Goal: Check status: Check status

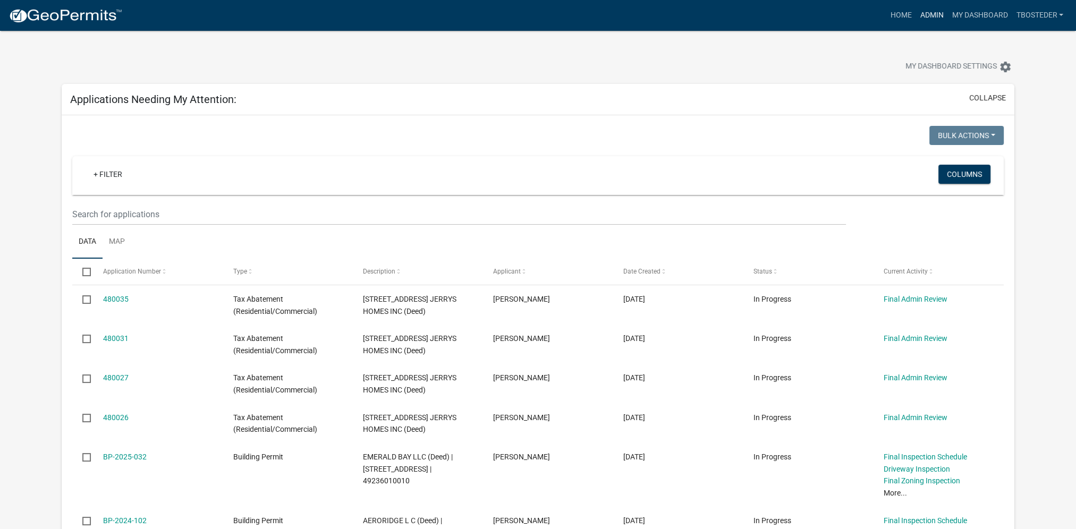
click at [937, 18] on link "Admin" at bounding box center [932, 15] width 32 height 20
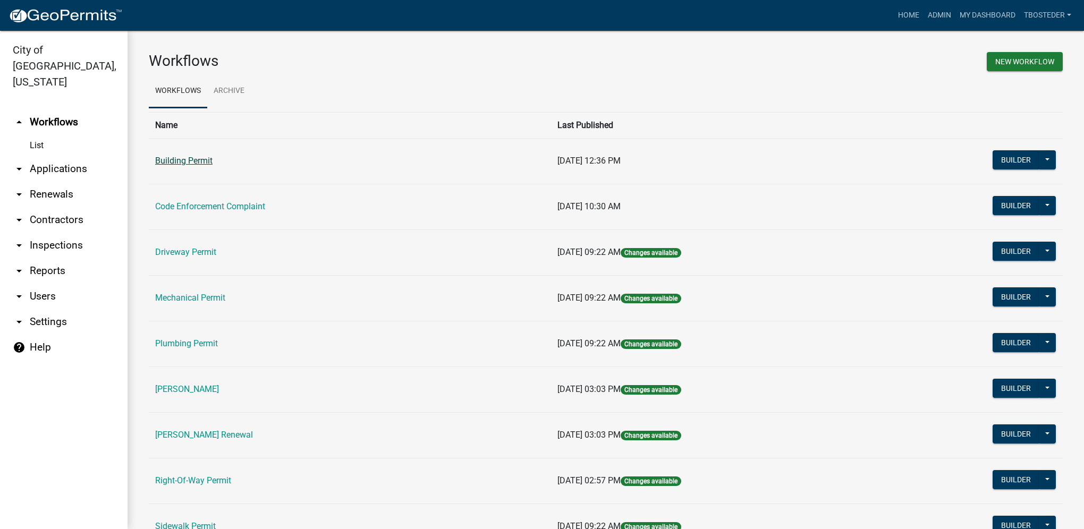
click at [192, 159] on link "Building Permit" at bounding box center [183, 161] width 57 height 10
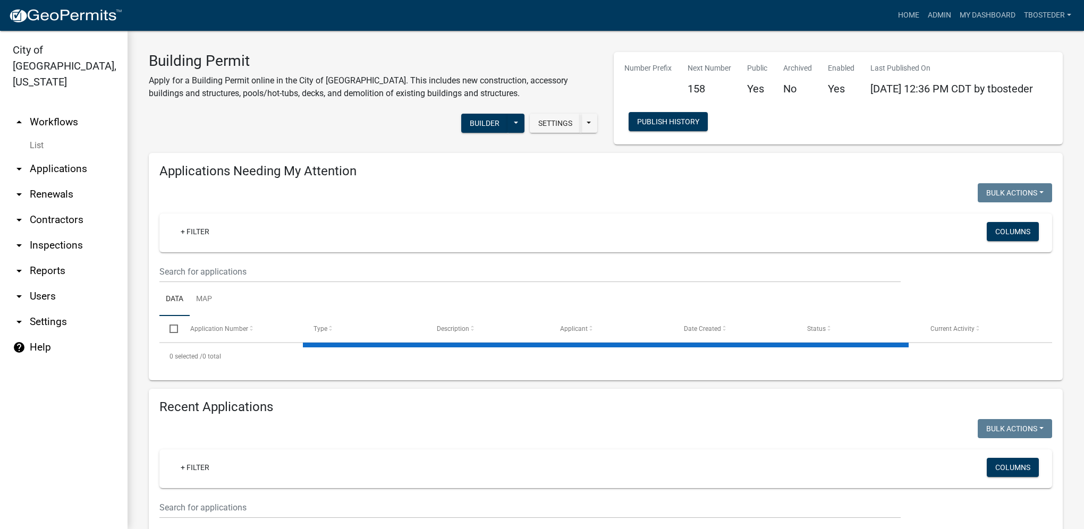
select select "1: 25"
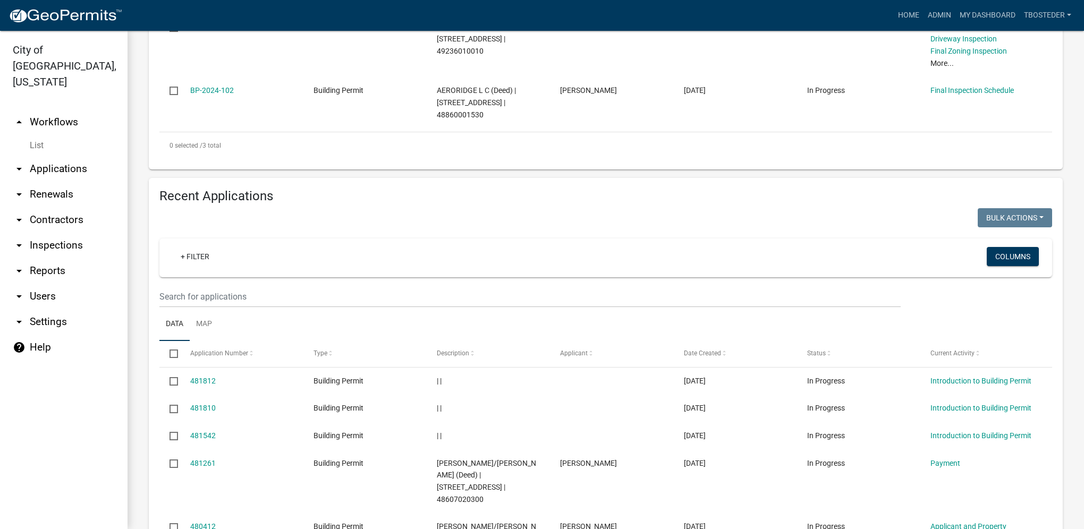
scroll to position [425, 0]
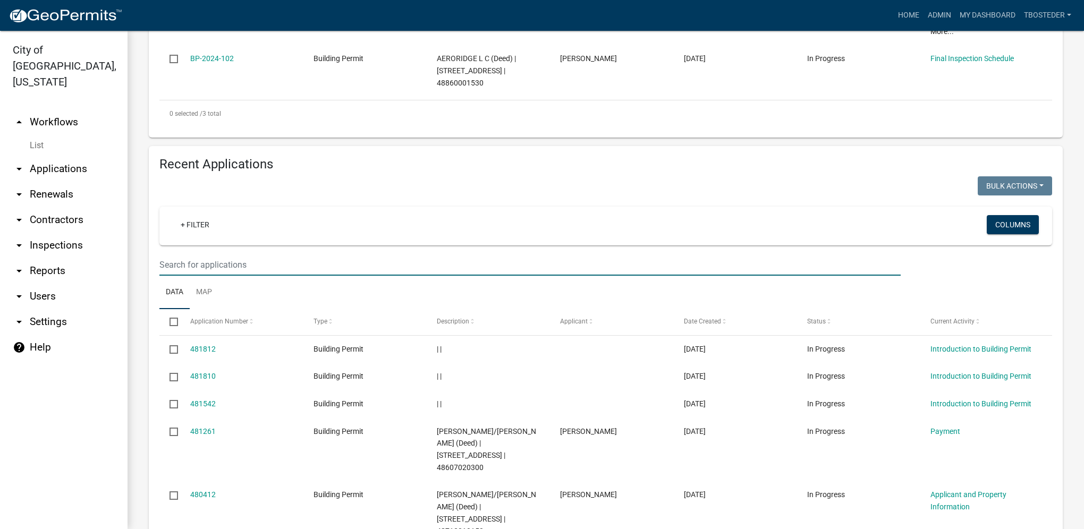
click at [222, 274] on input "text" at bounding box center [529, 265] width 741 height 22
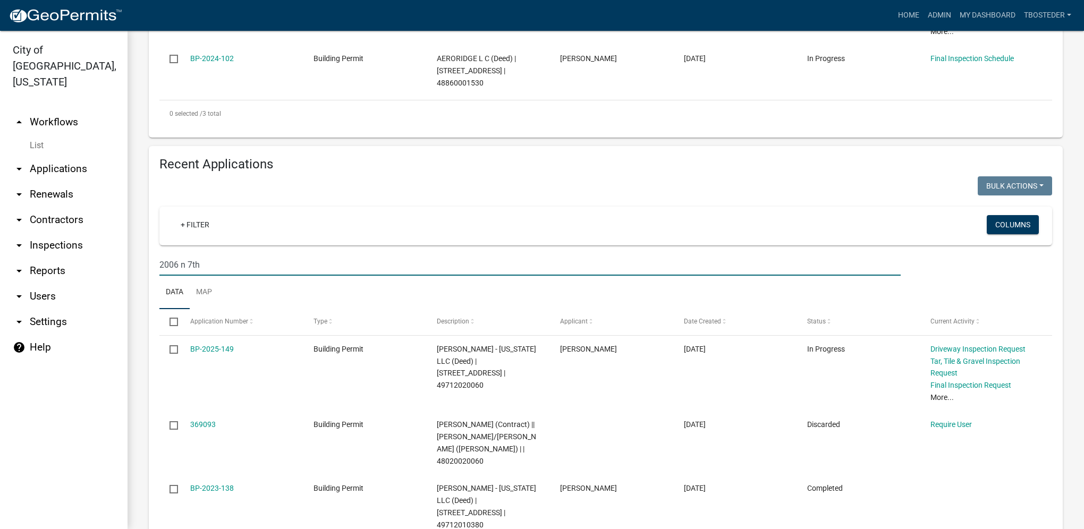
type input "2006 n 7th"
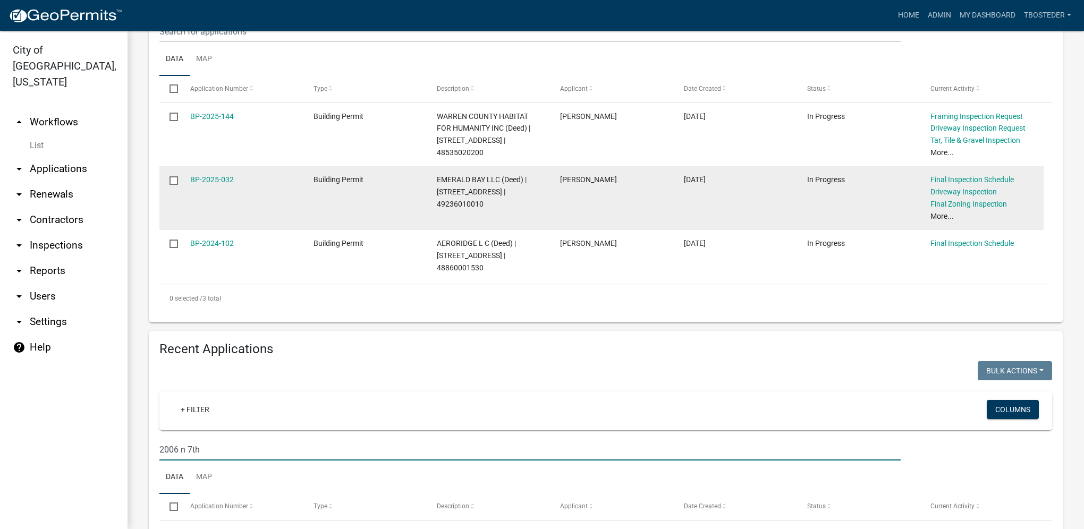
scroll to position [229, 0]
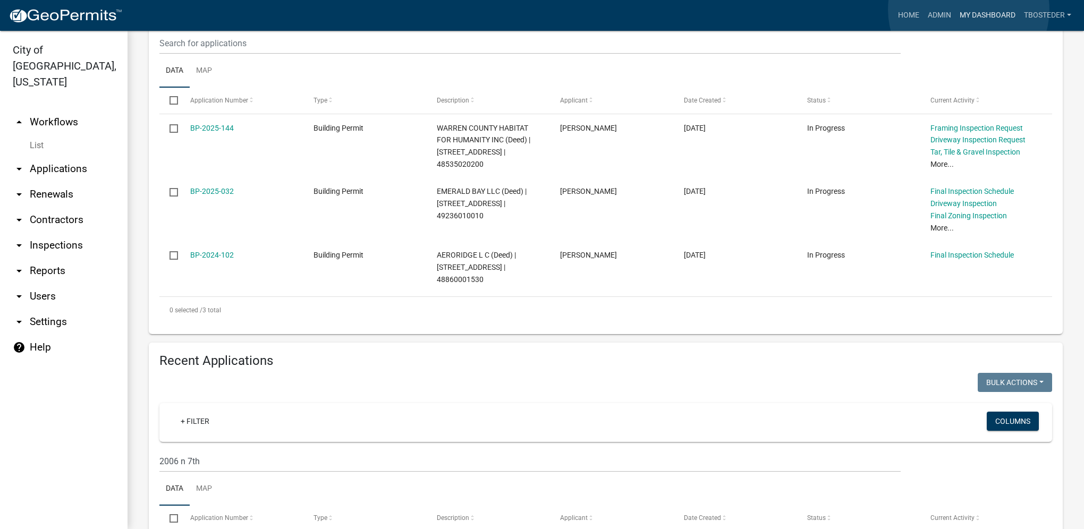
click at [969, 10] on link "My Dashboard" at bounding box center [988, 15] width 64 height 20
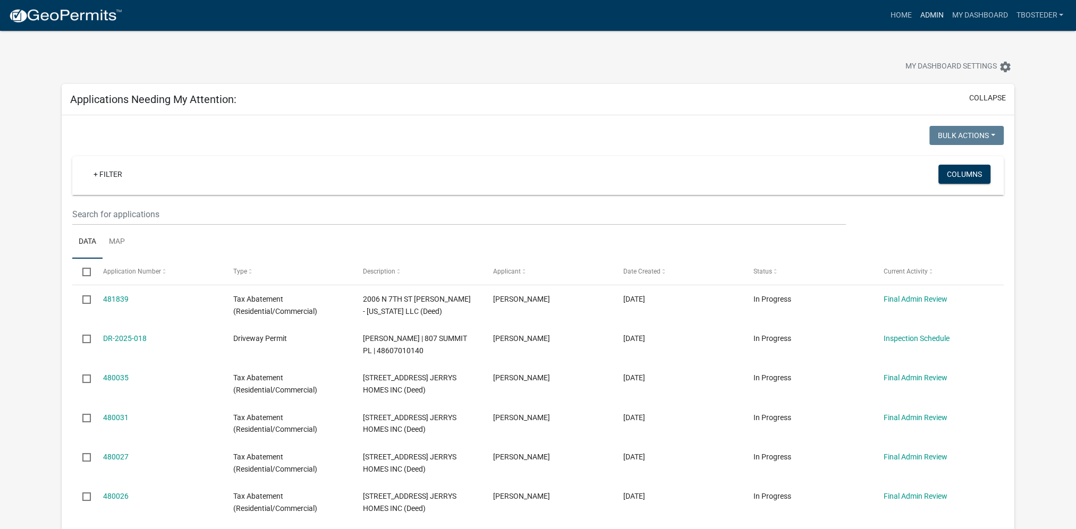
click at [934, 12] on link "Admin" at bounding box center [932, 15] width 32 height 20
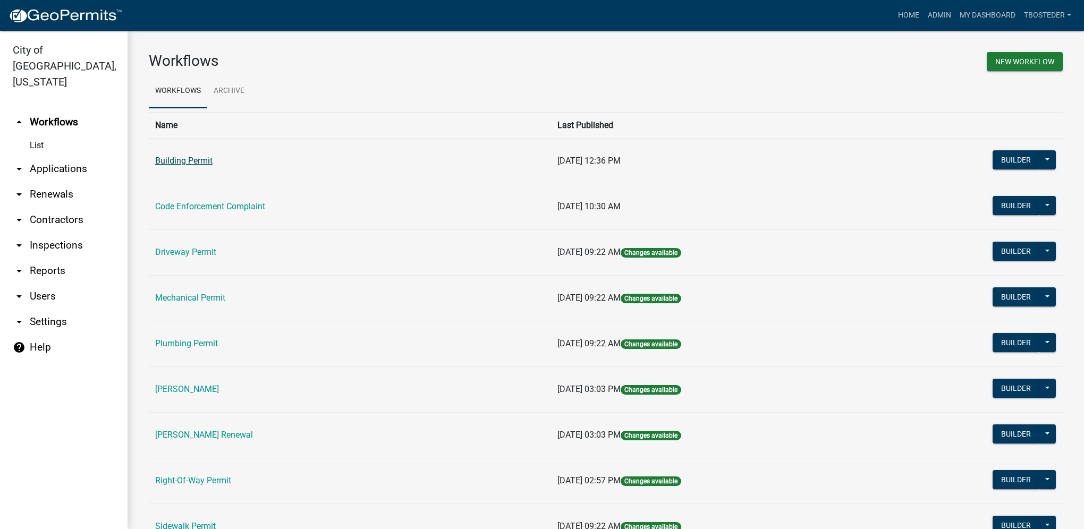
click at [175, 157] on link "Building Permit" at bounding box center [183, 161] width 57 height 10
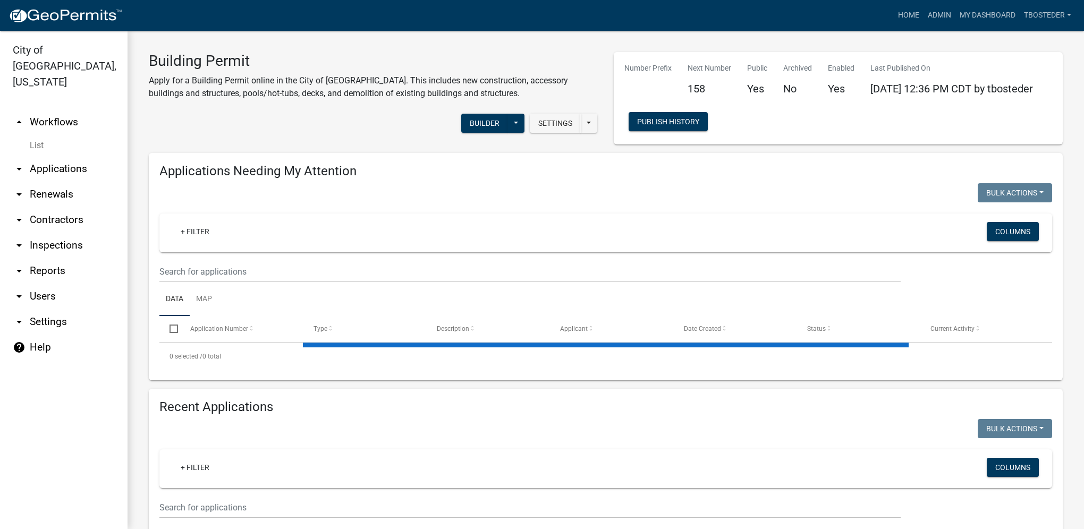
select select "1: 25"
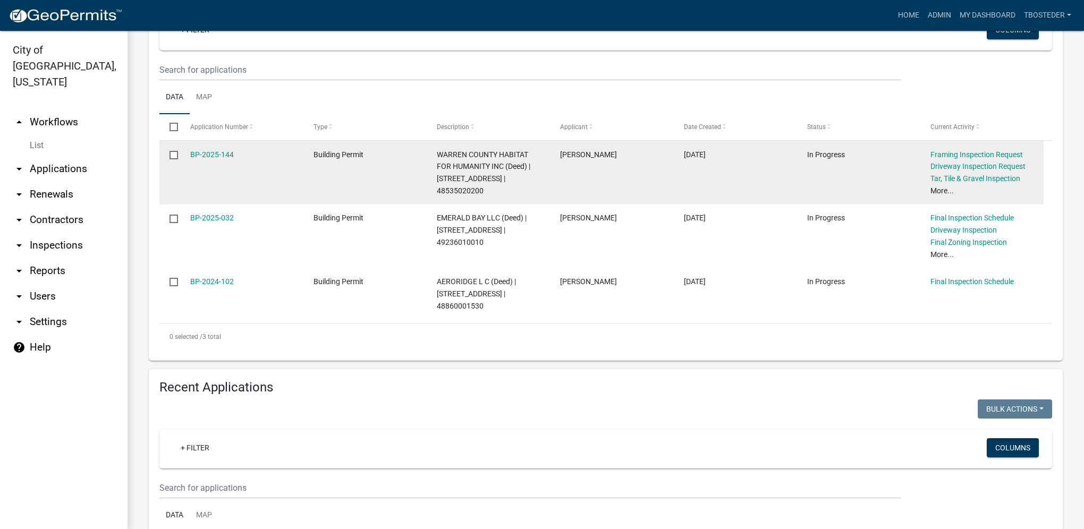
scroll to position [319, 0]
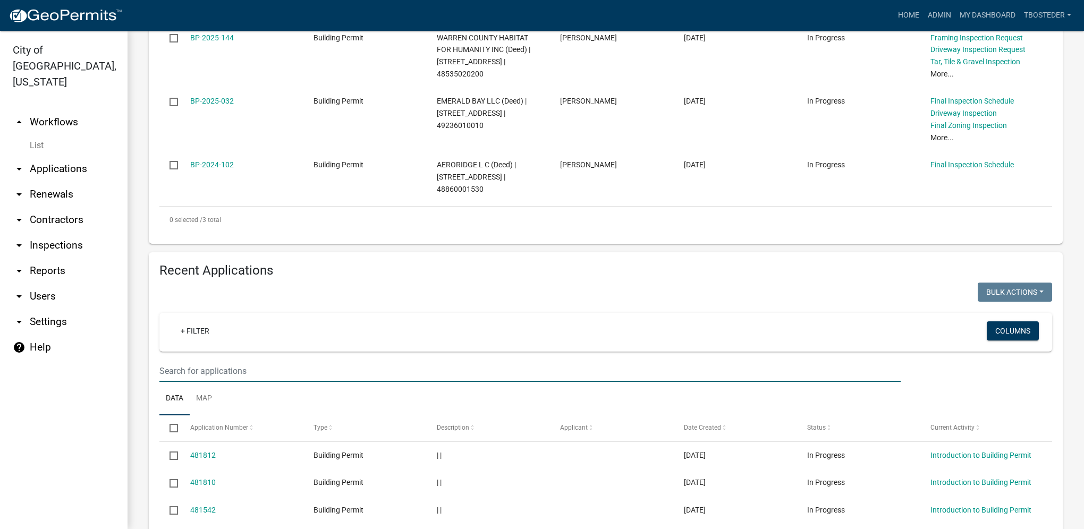
click at [245, 375] on input "text" at bounding box center [529, 371] width 741 height 22
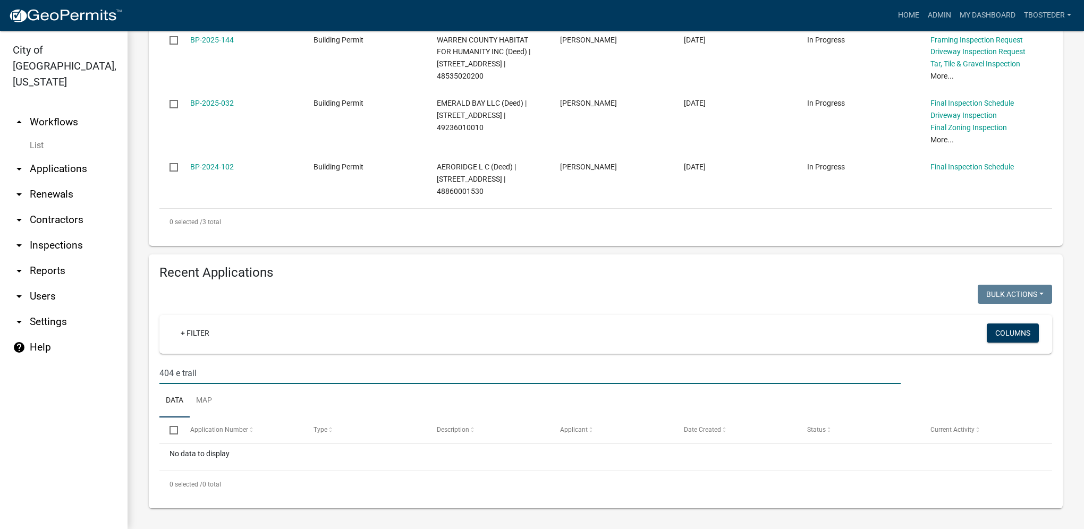
drag, startPoint x: 176, startPoint y: 374, endPoint x: 153, endPoint y: 376, distance: 24.0
click at [153, 376] on div "404 e trail" at bounding box center [529, 373] width 757 height 22
click at [187, 370] on wm-filter-builder "+ Filter Columns e trail" at bounding box center [605, 349] width 893 height 69
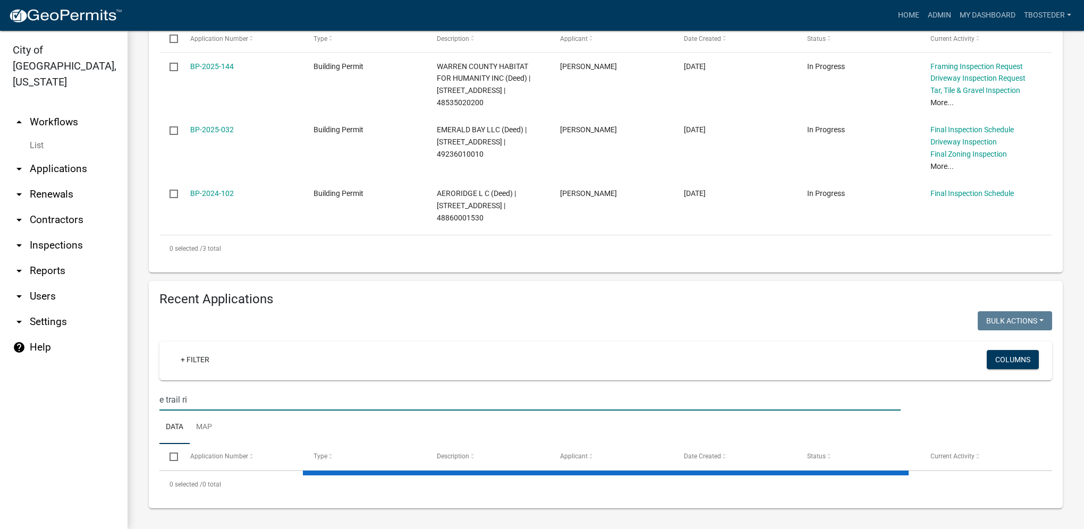
type input "e trail rid"
select select "1: 25"
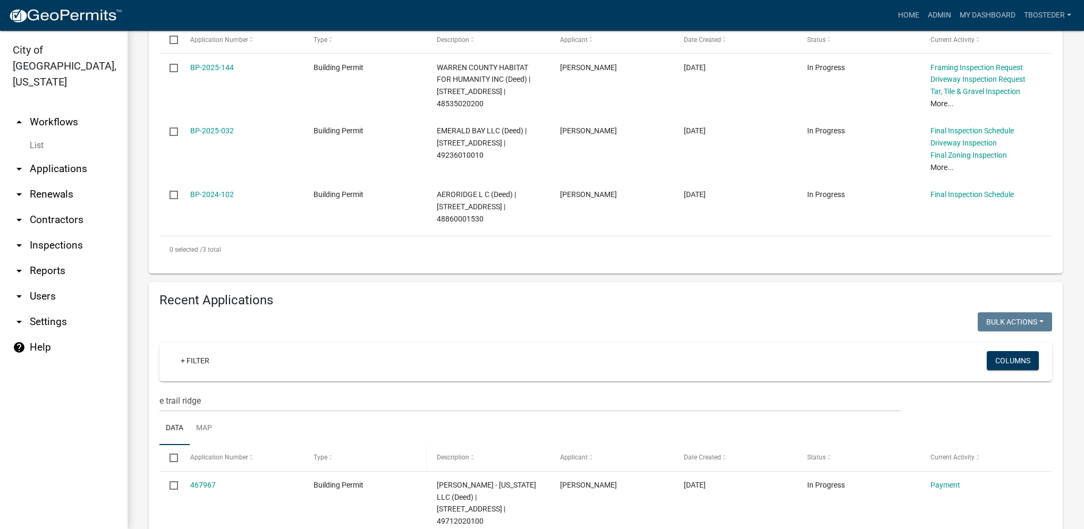
scroll to position [372, 0]
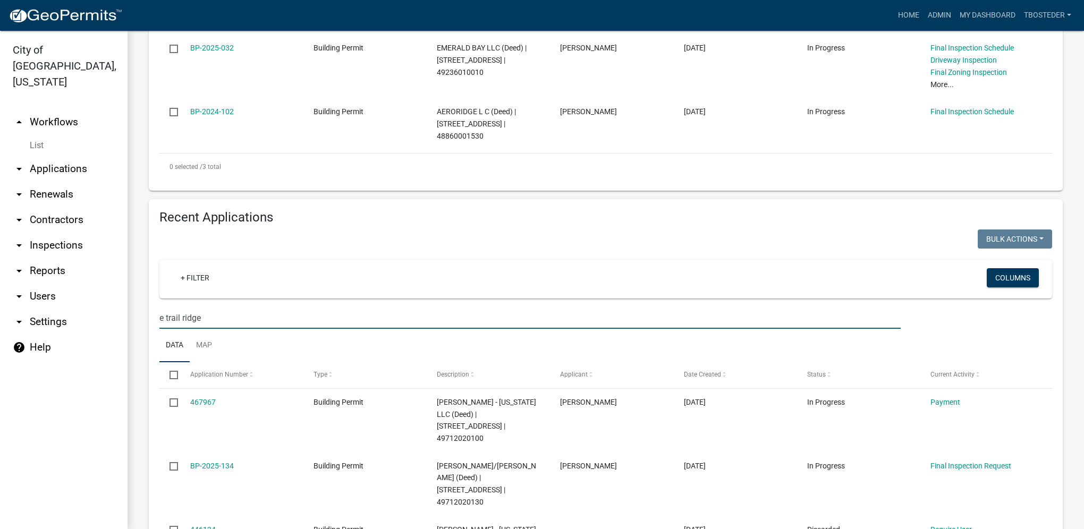
drag, startPoint x: 305, startPoint y: 315, endPoint x: 294, endPoint y: 321, distance: 12.4
click at [305, 315] on input "e trail ridge" at bounding box center [529, 318] width 741 height 22
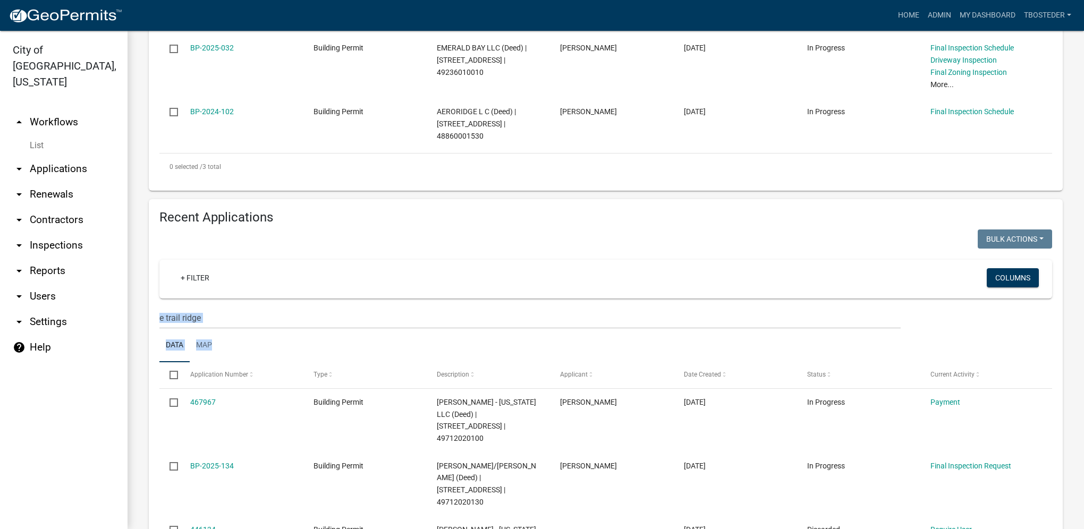
drag, startPoint x: 238, startPoint y: 331, endPoint x: 159, endPoint y: 315, distance: 80.3
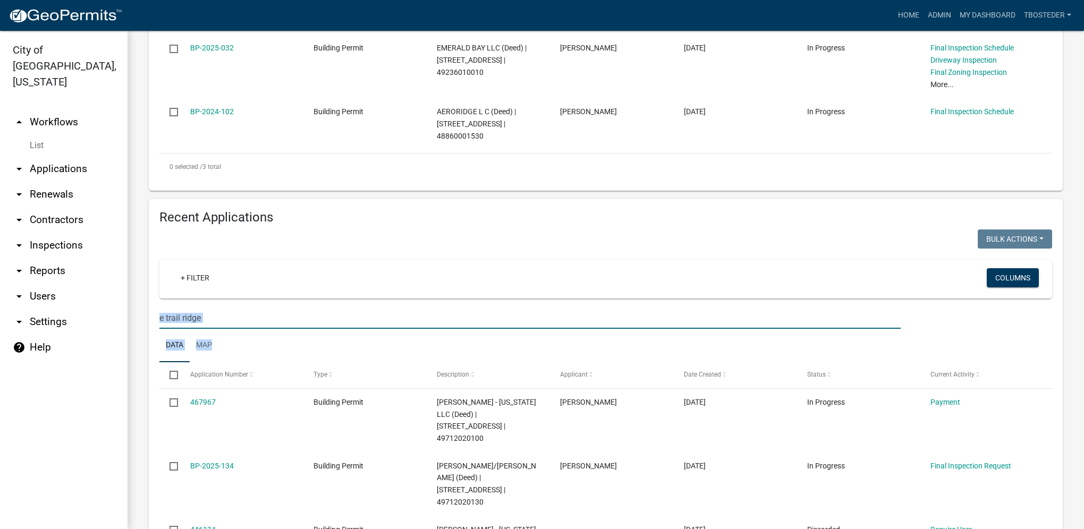
drag, startPoint x: 159, startPoint y: 315, endPoint x: 210, endPoint y: 316, distance: 51.6
click at [210, 316] on input "e trail ridge" at bounding box center [529, 318] width 741 height 22
click at [226, 320] on input "e trail ridge" at bounding box center [529, 318] width 741 height 22
drag, startPoint x: 226, startPoint y: 320, endPoint x: 94, endPoint y: 328, distance: 132.6
click at [94, 328] on div "City of [GEOGRAPHIC_DATA], [US_STATE] arrow_drop_up Workflows List arrow_drop_d…" at bounding box center [542, 280] width 1084 height 499
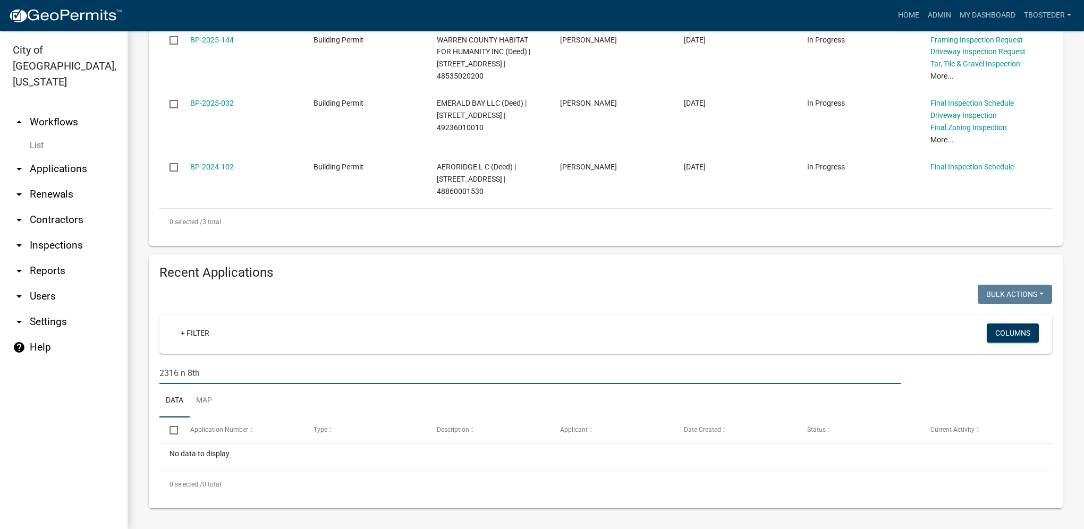
scroll to position [319, 0]
type input "2316"
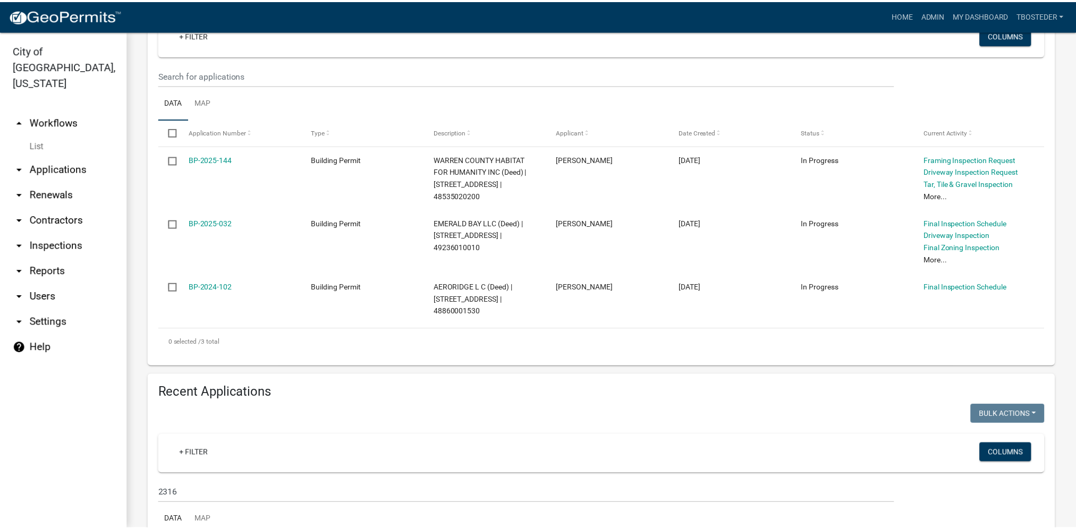
scroll to position [16, 0]
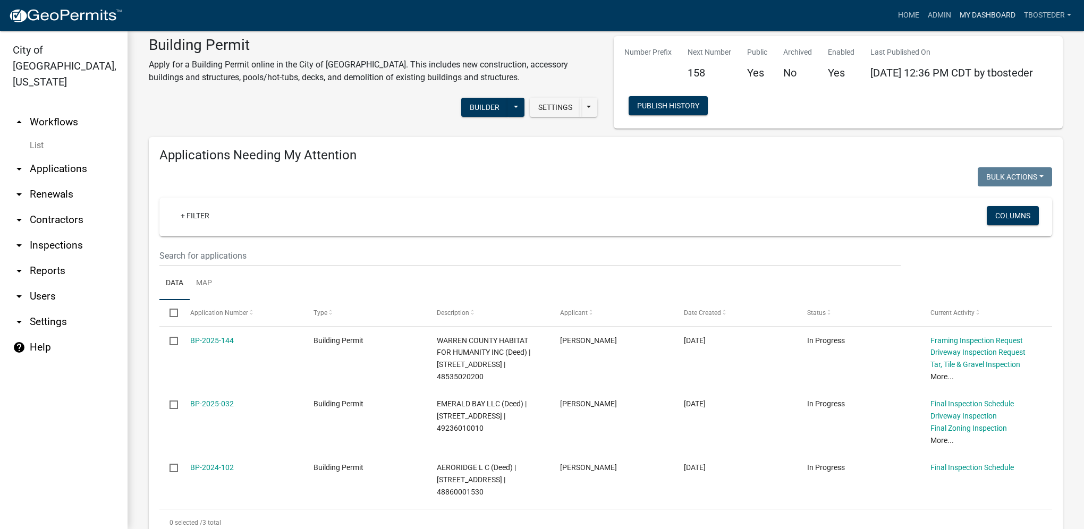
click at [975, 17] on link "My Dashboard" at bounding box center [988, 15] width 64 height 20
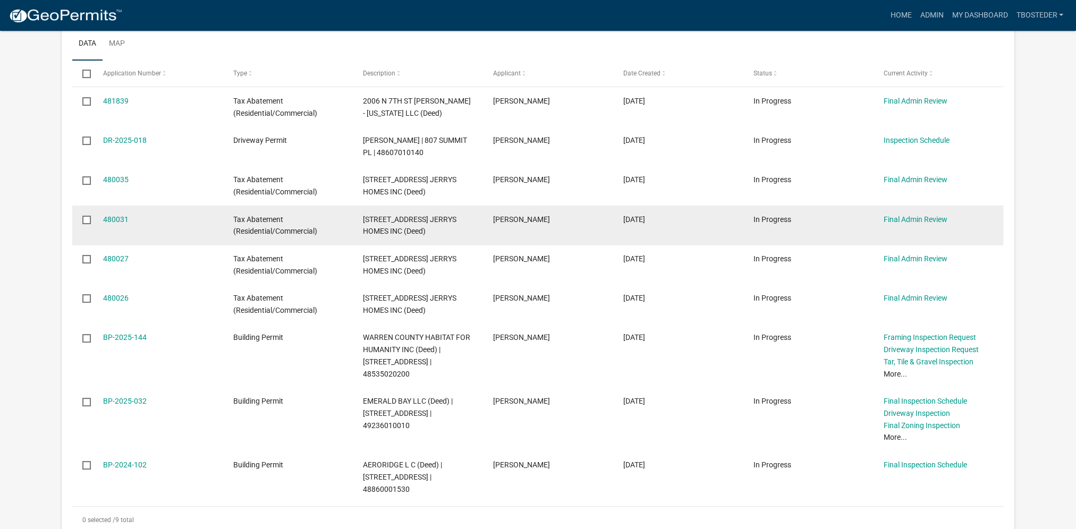
scroll to position [213, 0]
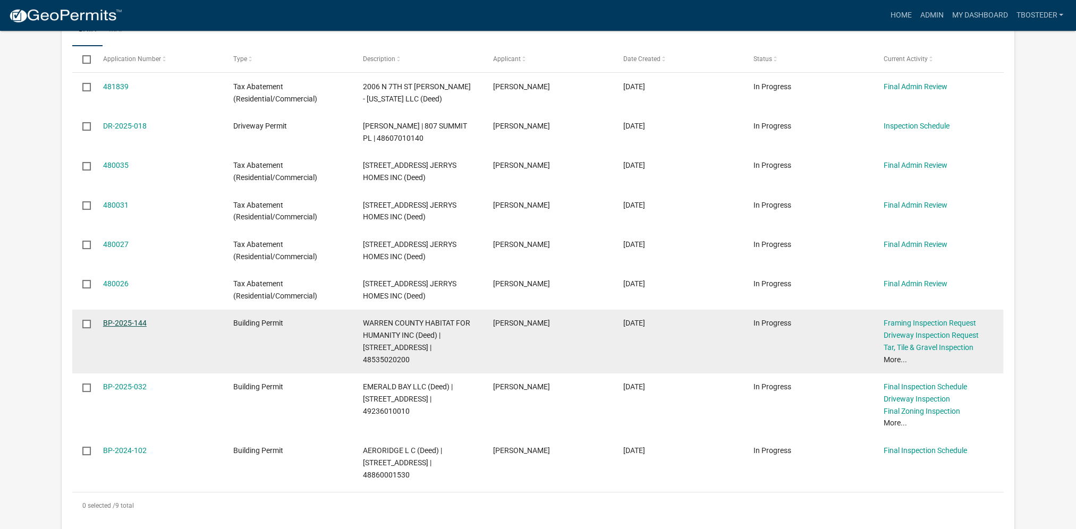
click at [140, 323] on link "BP-2025-144" at bounding box center [125, 323] width 44 height 9
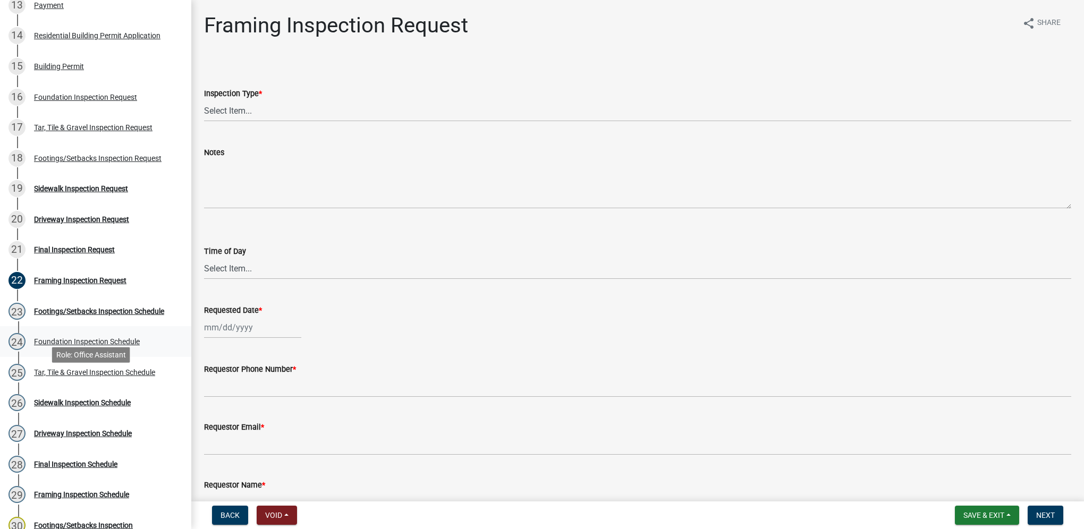
scroll to position [585, 0]
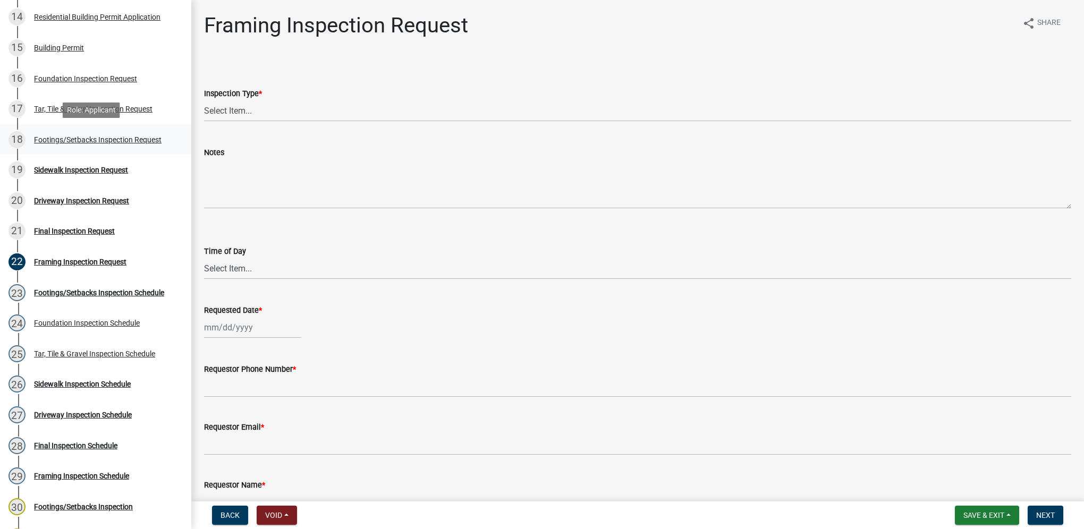
click at [91, 130] on link "18 Footings/Setbacks Inspection Request" at bounding box center [95, 139] width 191 height 31
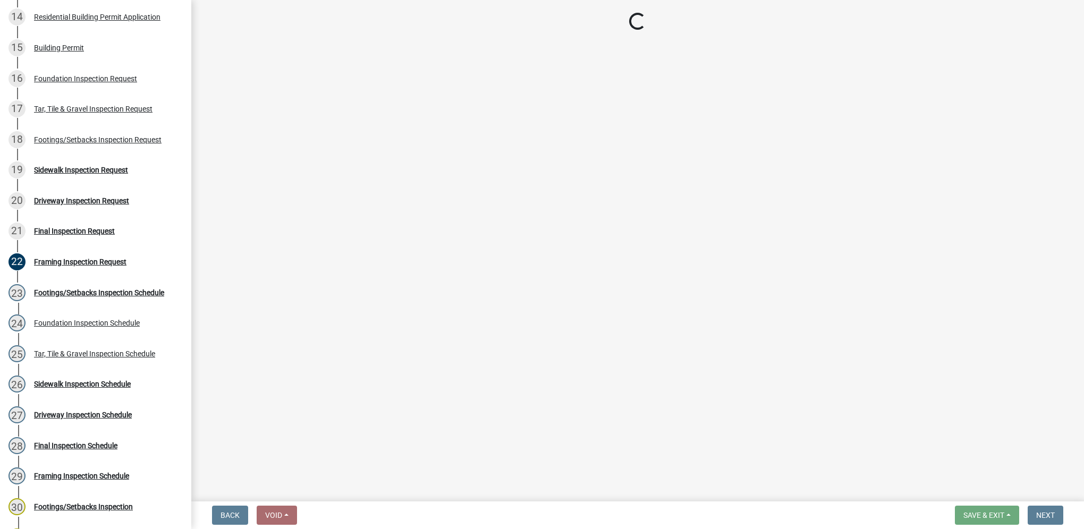
select select "31d1f77b-2535-448a-860d-f15fb204707d"
select select "88af556d-fdf1-454b-b933-61cadeae1443"
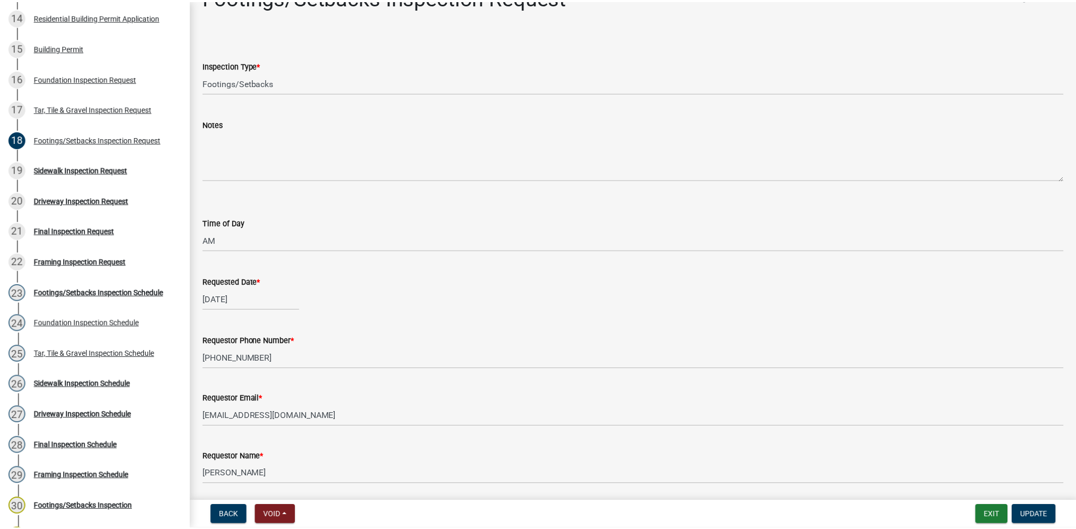
scroll to position [0, 0]
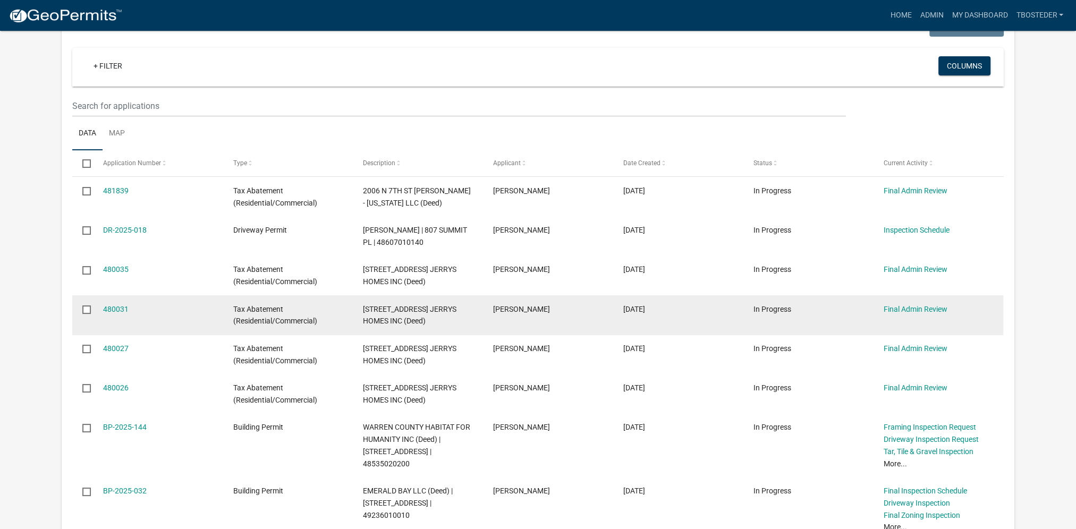
scroll to position [106, 0]
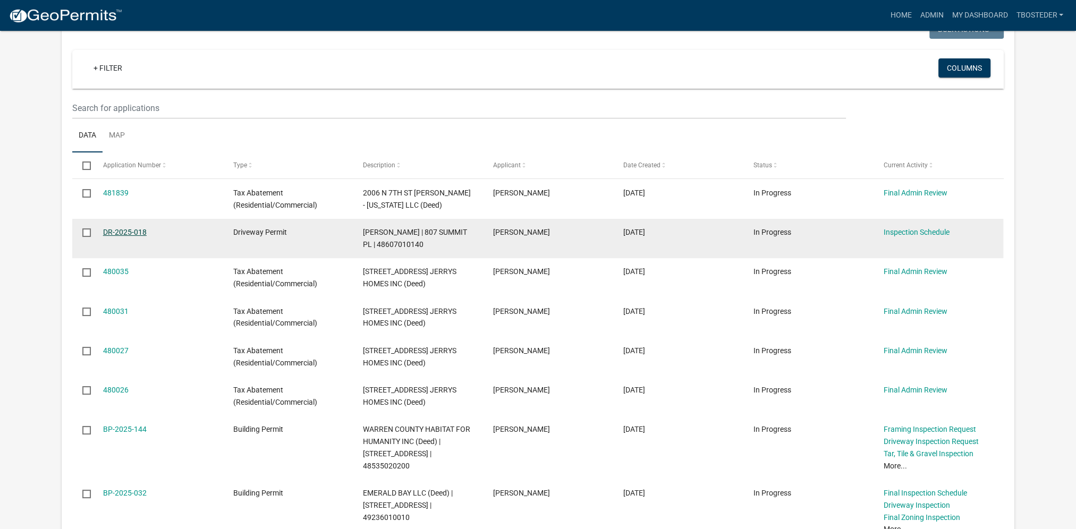
click at [133, 232] on link "DR-2025-018" at bounding box center [125, 232] width 44 height 9
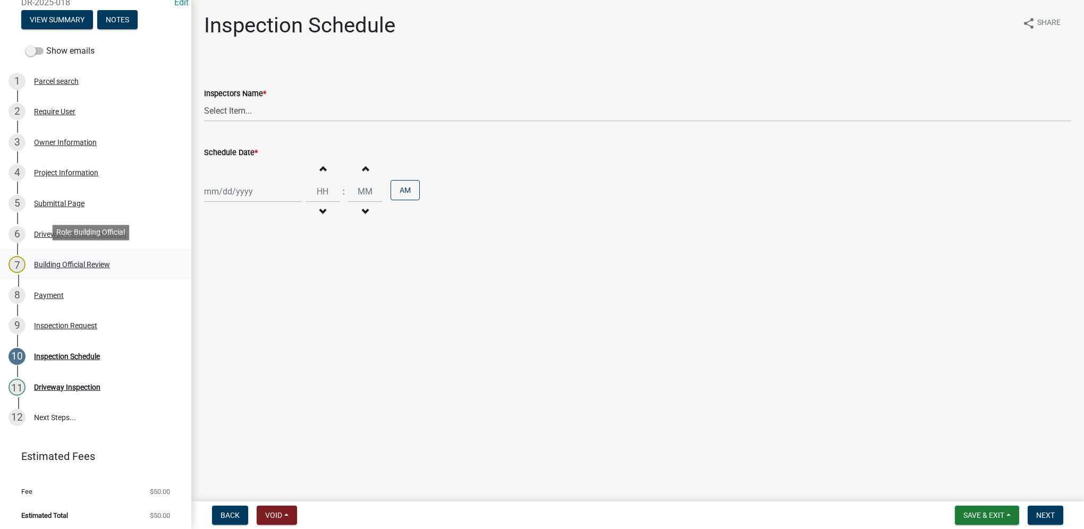
scroll to position [125, 0]
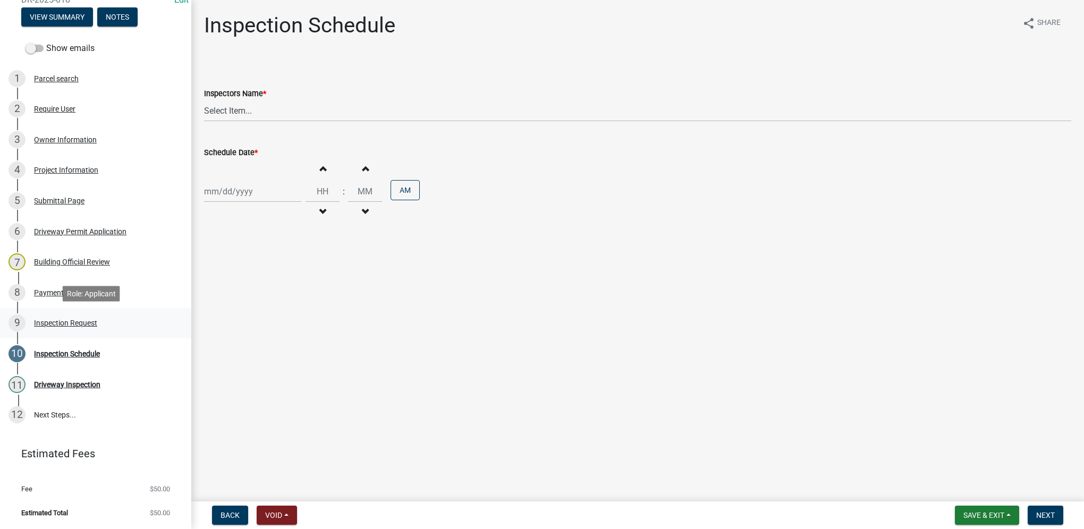
click at [94, 325] on div "Inspection Request" at bounding box center [65, 322] width 63 height 7
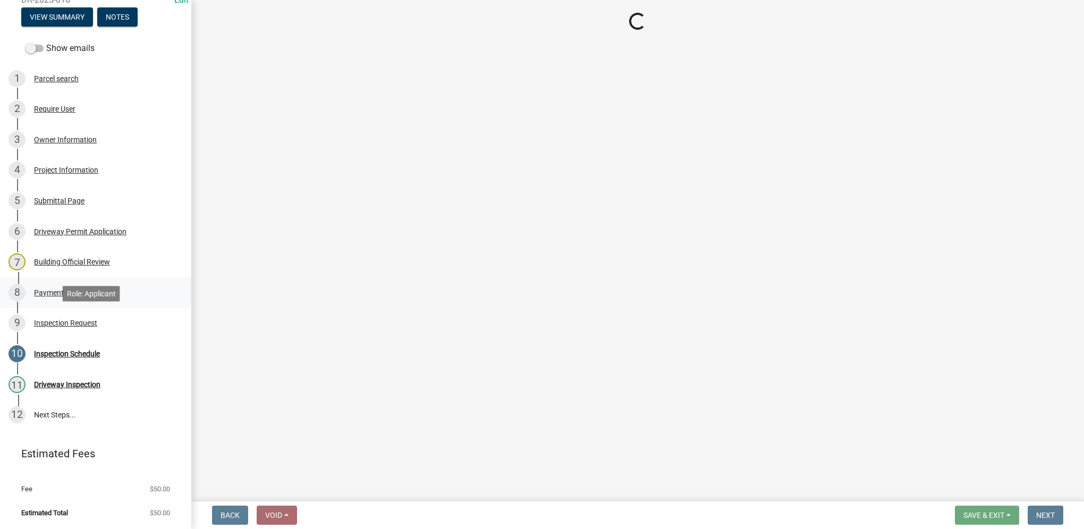
select select "99ac012d-34f5-4869-bb46-fc58610bb0ba"
select select "beb9ccbf-86ff-4c3e-95c0-3473a8a0c9e1"
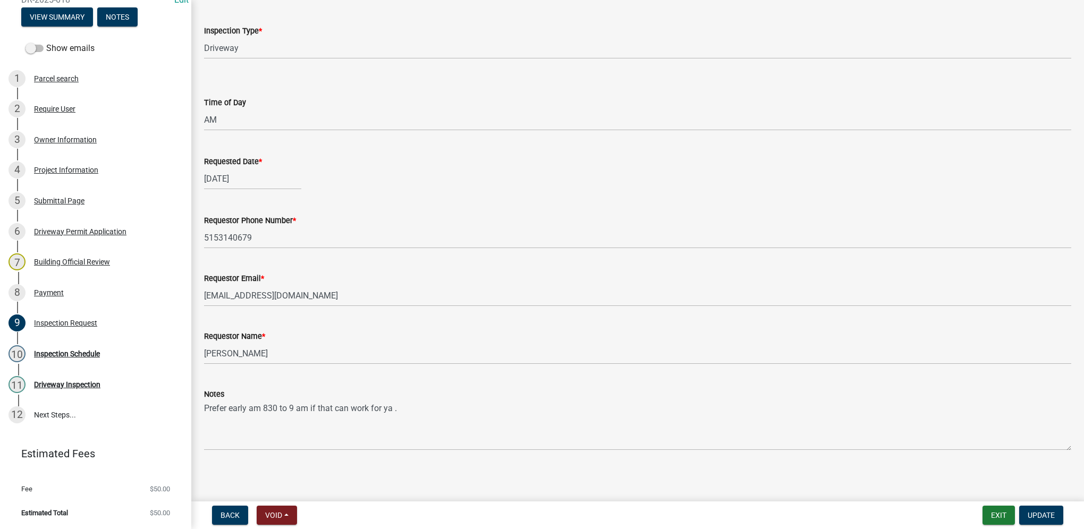
scroll to position [66, 0]
click at [58, 75] on div "Parcel search" at bounding box center [56, 78] width 45 height 7
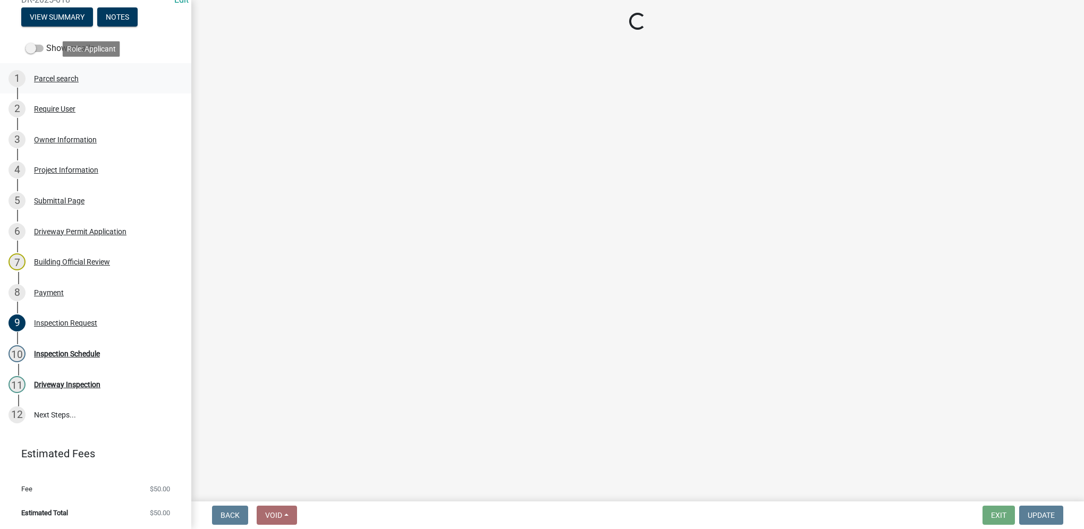
scroll to position [0, 0]
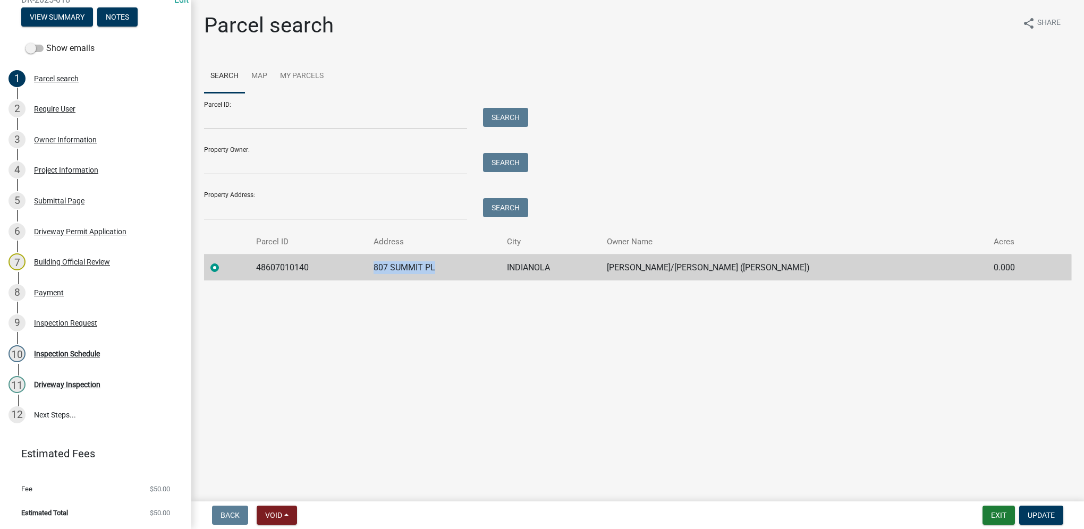
drag, startPoint x: 366, startPoint y: 266, endPoint x: 493, endPoint y: 270, distance: 127.1
click at [493, 270] on td "807 SUMMIT PL" at bounding box center [433, 268] width 133 height 26
drag, startPoint x: 493, startPoint y: 270, endPoint x: 411, endPoint y: 270, distance: 81.8
copy td "807 SUMMIT PL"
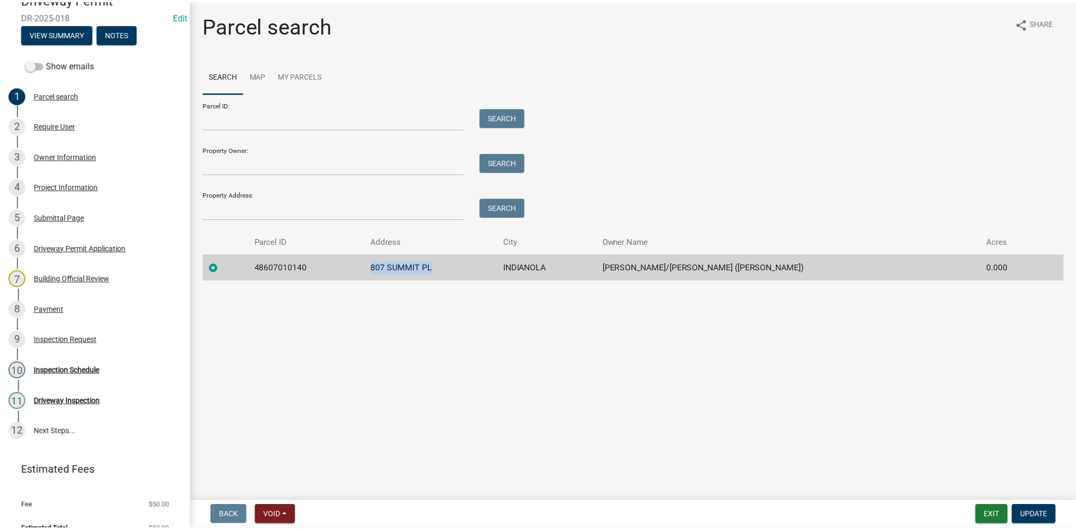
scroll to position [125, 0]
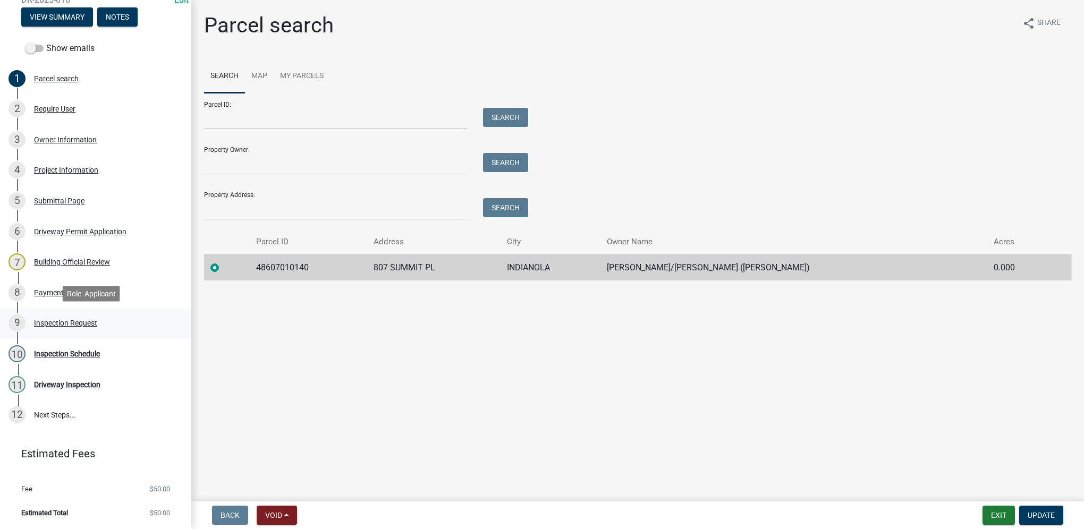
click at [82, 332] on div "9 Inspection Request" at bounding box center [92, 323] width 166 height 17
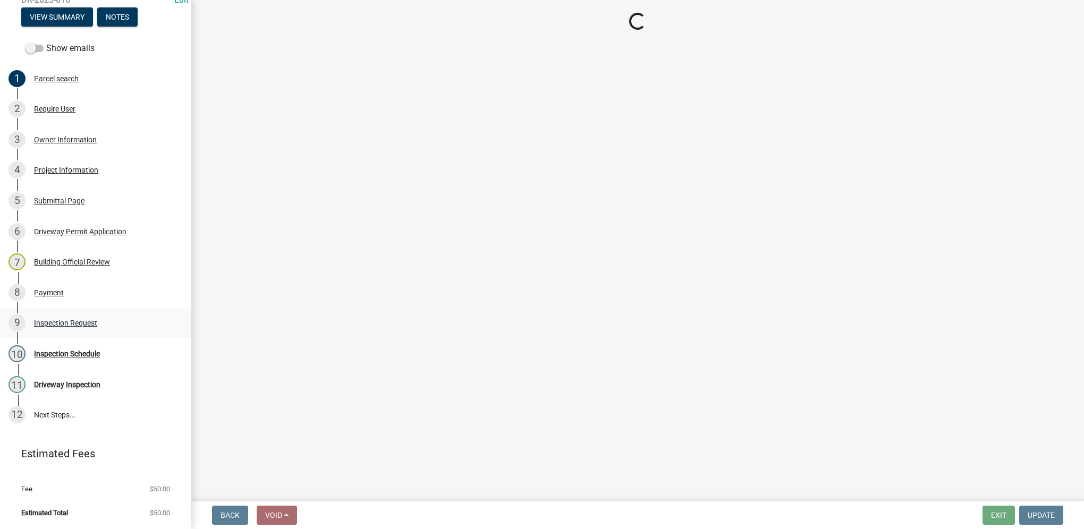
select select "99ac012d-34f5-4869-bb46-fc58610bb0ba"
select select "beb9ccbf-86ff-4c3e-95c0-3473a8a0c9e1"
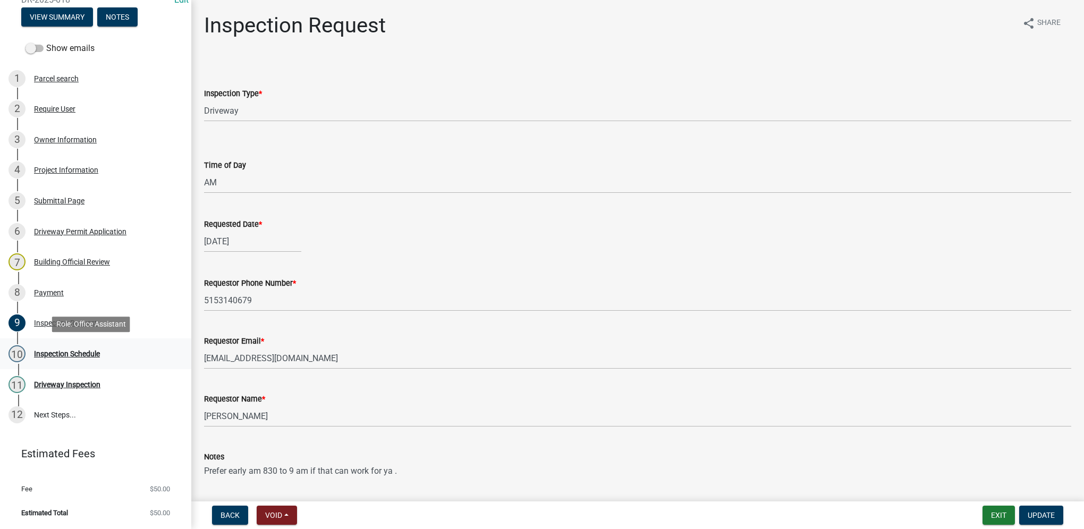
click at [91, 358] on div "Inspection Schedule" at bounding box center [67, 353] width 66 height 7
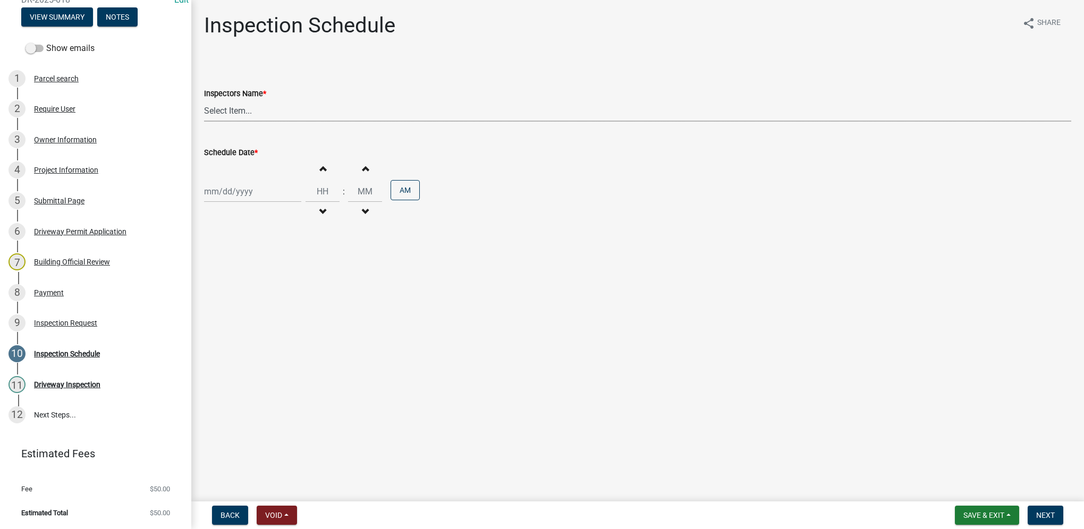
click at [265, 111] on select "Select Item... T. Little ([PERSON_NAME]) [PERSON_NAME] ([PERSON_NAME])" at bounding box center [637, 111] width 867 height 22
select select "27b8dde7-9ed4-44e4-ae8e-5969b60be3e6"
click at [204, 100] on select "Select Item... T. Little ([PERSON_NAME]) [PERSON_NAME] ([PERSON_NAME])" at bounding box center [637, 111] width 867 height 22
click at [242, 192] on div at bounding box center [252, 192] width 97 height 22
select select "9"
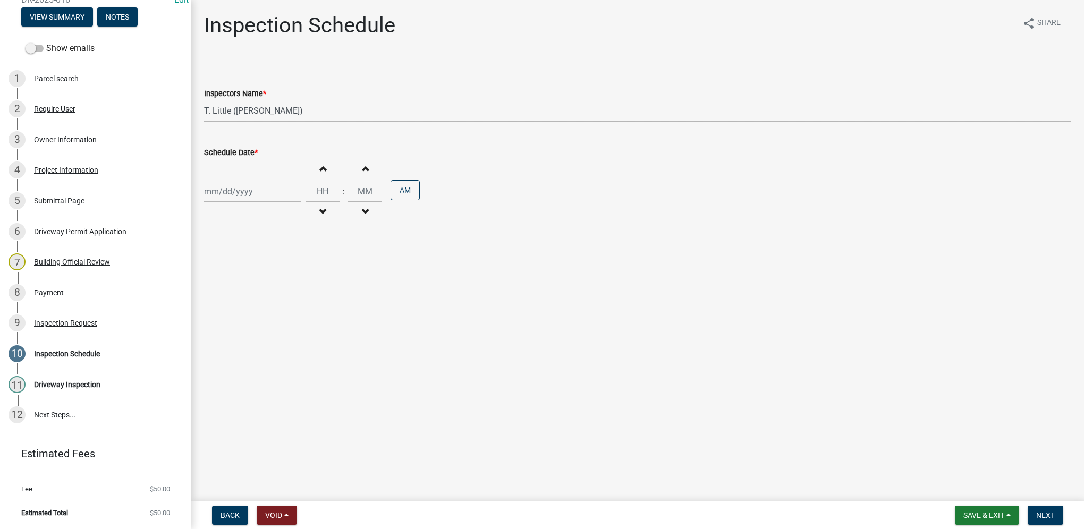
select select "2025"
click at [251, 298] on div "24" at bounding box center [248, 299] width 17 height 17
type input "[DATE]"
click at [314, 196] on input "Hours" at bounding box center [323, 192] width 34 height 22
type input "09"
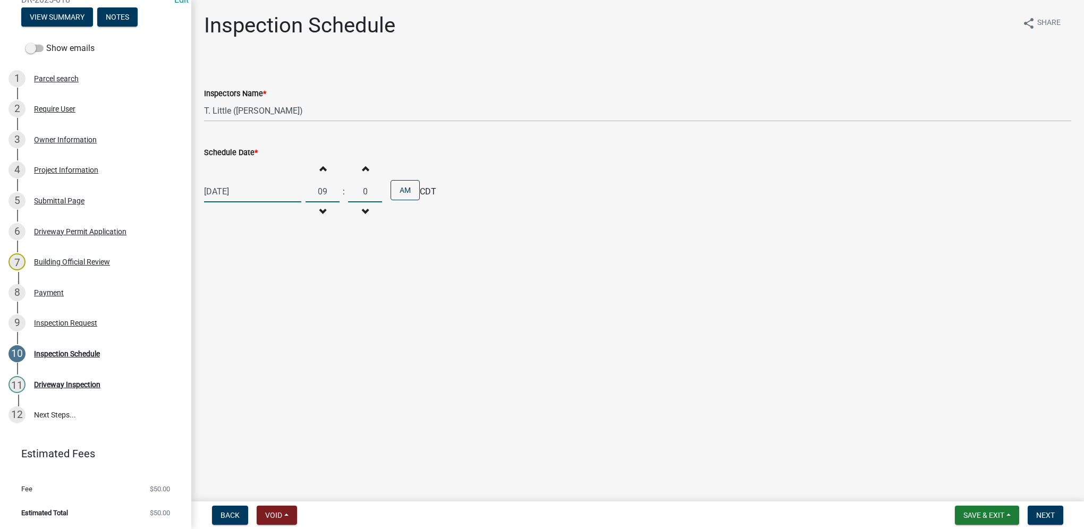
type input "00"
click at [1047, 511] on span "Next" at bounding box center [1045, 515] width 19 height 9
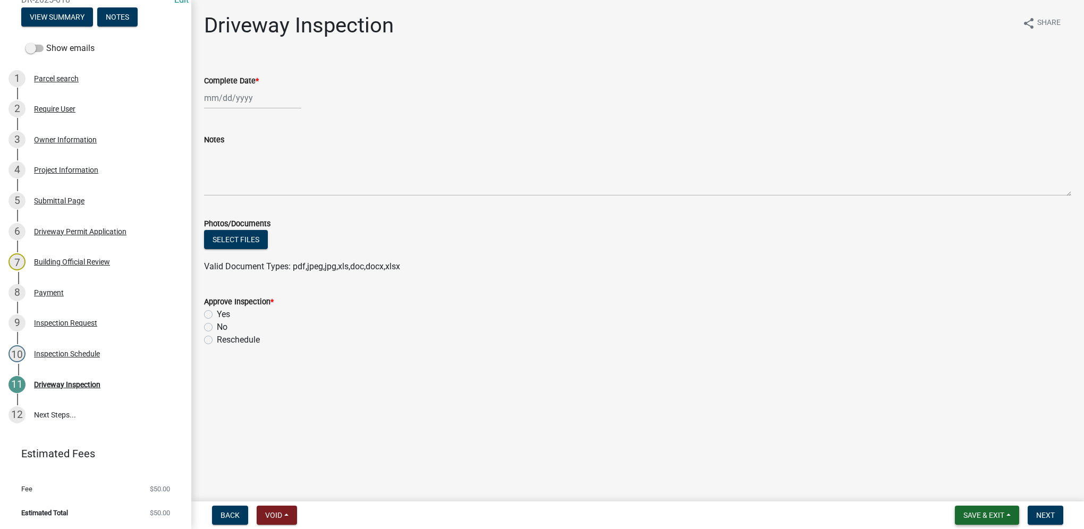
click at [984, 514] on span "Save & Exit" at bounding box center [984, 515] width 41 height 9
click at [985, 492] on button "Save & Exit" at bounding box center [976, 488] width 85 height 26
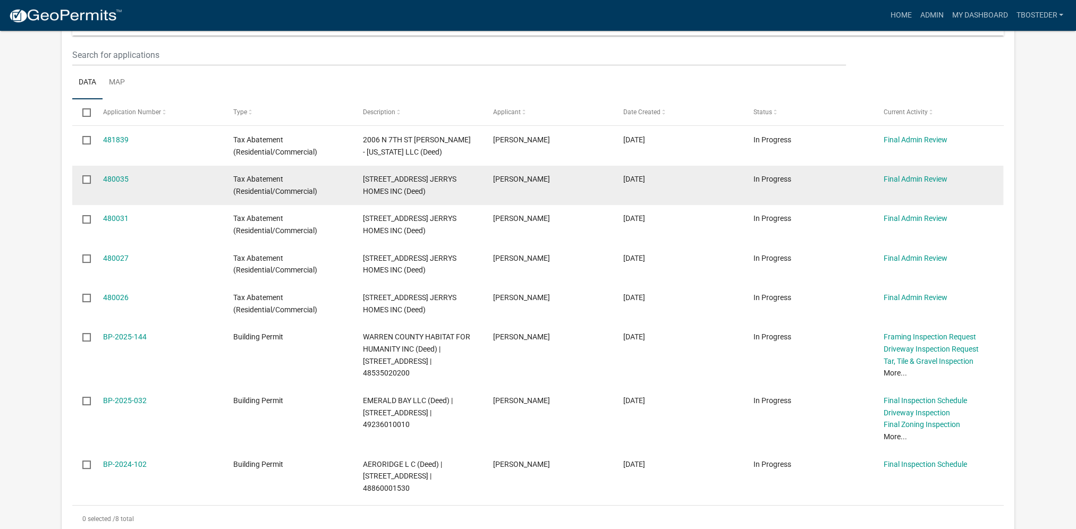
scroll to position [106, 0]
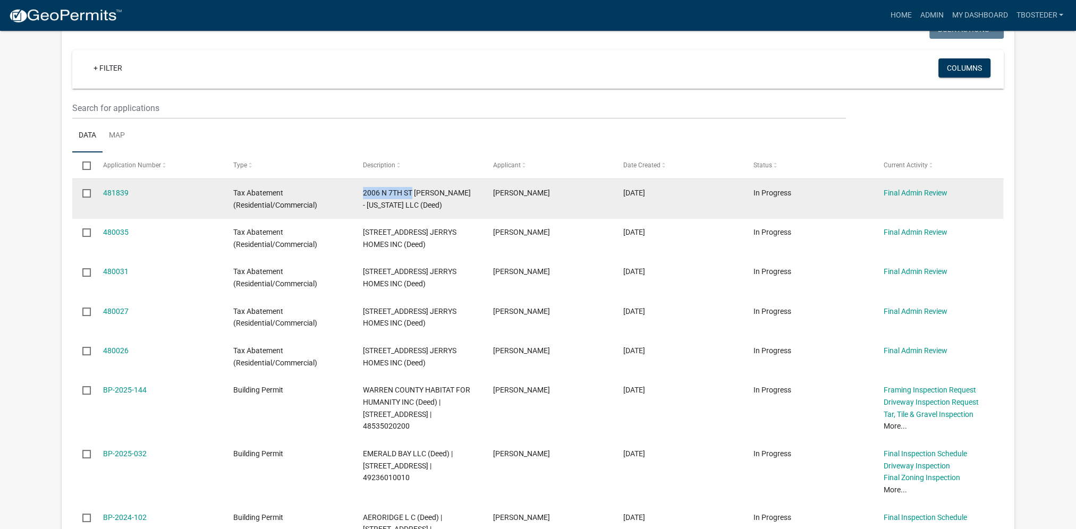
drag, startPoint x: 362, startPoint y: 190, endPoint x: 413, endPoint y: 187, distance: 51.6
click at [413, 187] on datatable-body-cell "2006 N 7TH ST [PERSON_NAME] - [US_STATE] LLC (Deed)" at bounding box center [418, 198] width 130 height 39
drag, startPoint x: 413, startPoint y: 187, endPoint x: 408, endPoint y: 193, distance: 8.3
copy span "2006 N 7TH ST"
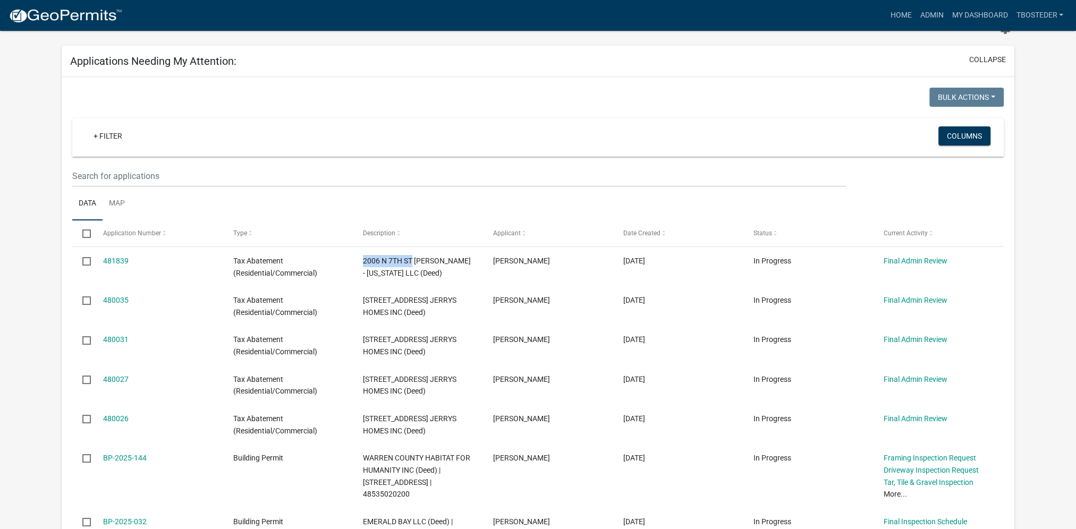
scroll to position [0, 0]
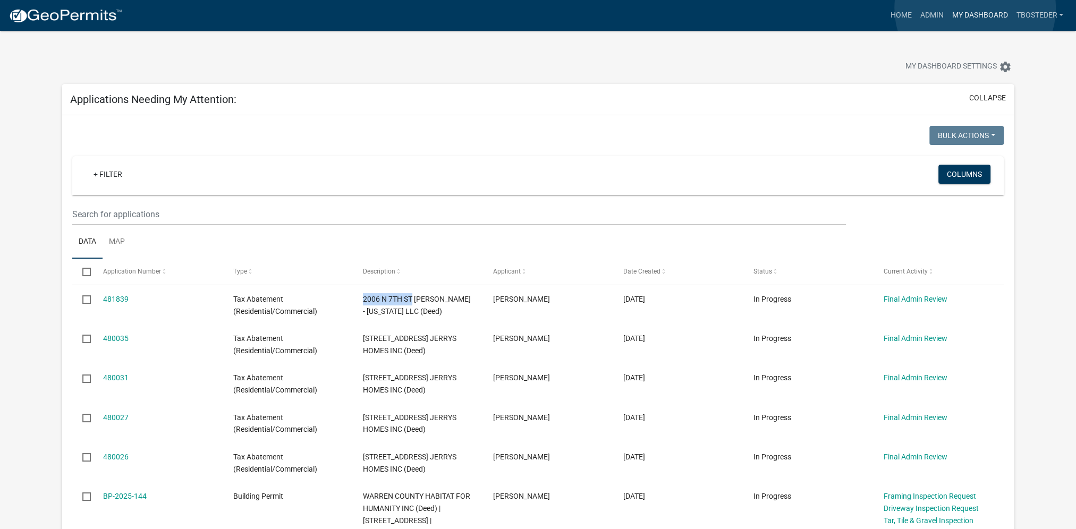
click at [975, 8] on link "My Dashboard" at bounding box center [980, 15] width 64 height 20
click at [936, 14] on link "Admin" at bounding box center [932, 15] width 32 height 20
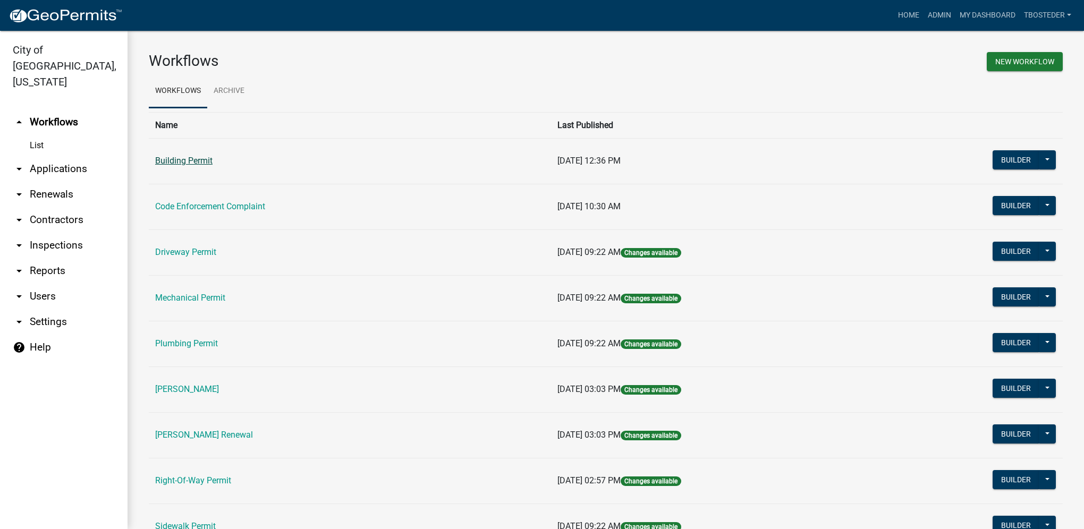
click at [192, 160] on link "Building Permit" at bounding box center [183, 161] width 57 height 10
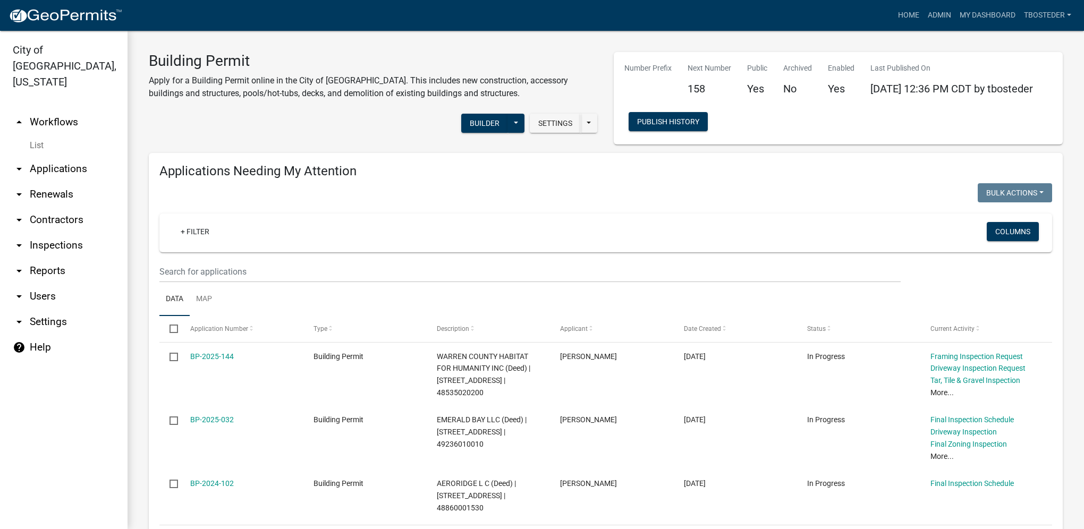
select select "1: 25"
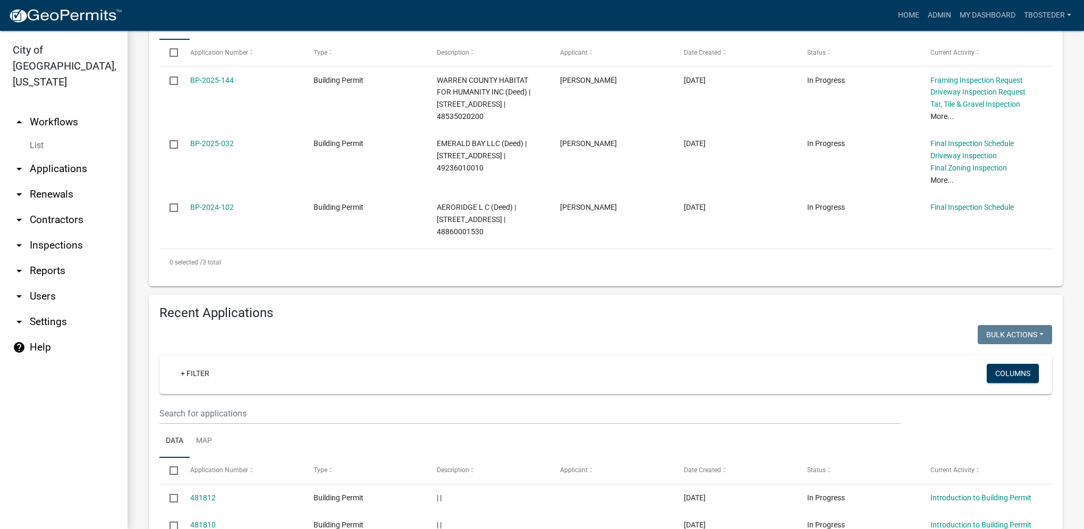
scroll to position [372, 0]
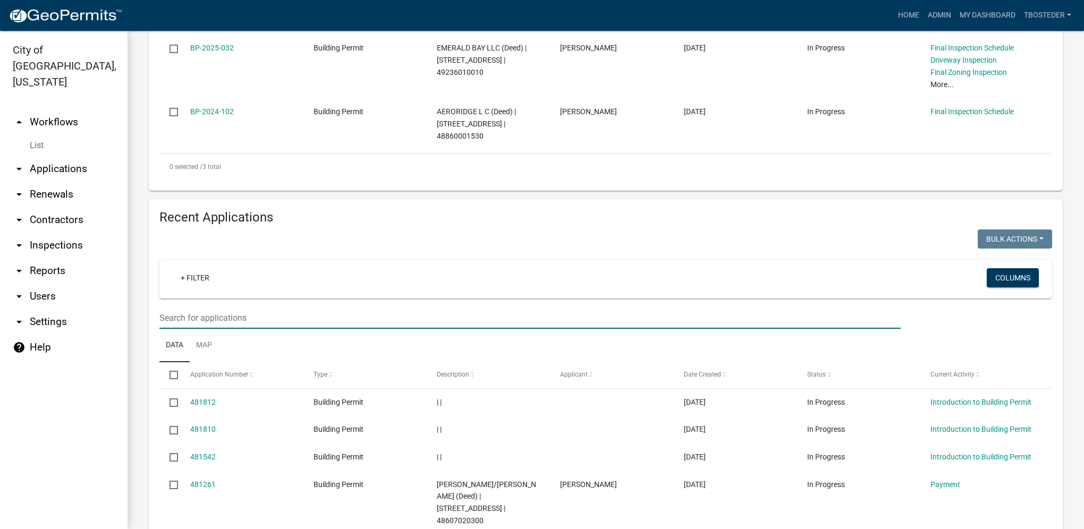
paste input "2006 N 7TH ST"
type input "2006 N 7TH ST"
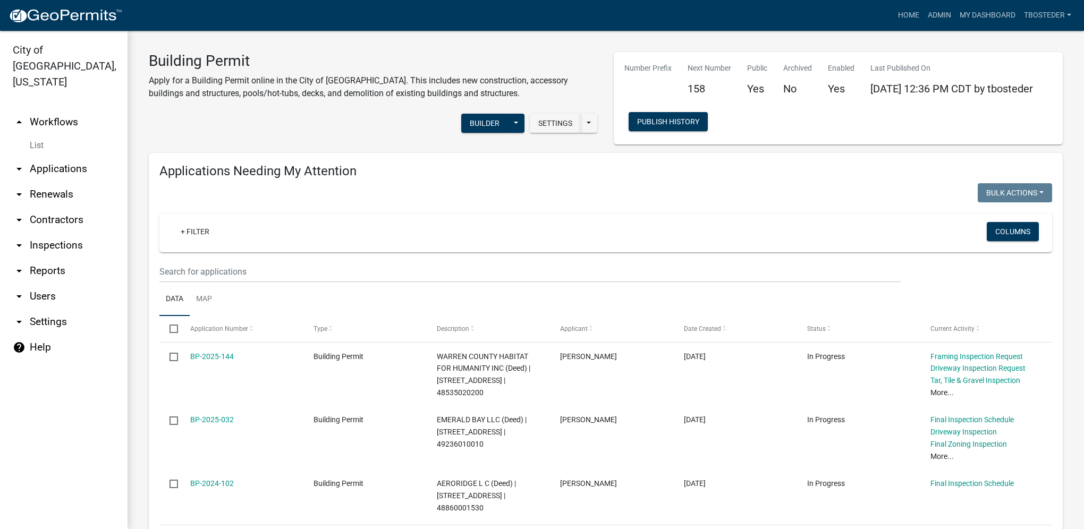
scroll to position [335, 0]
